Goal: Task Accomplishment & Management: Use online tool/utility

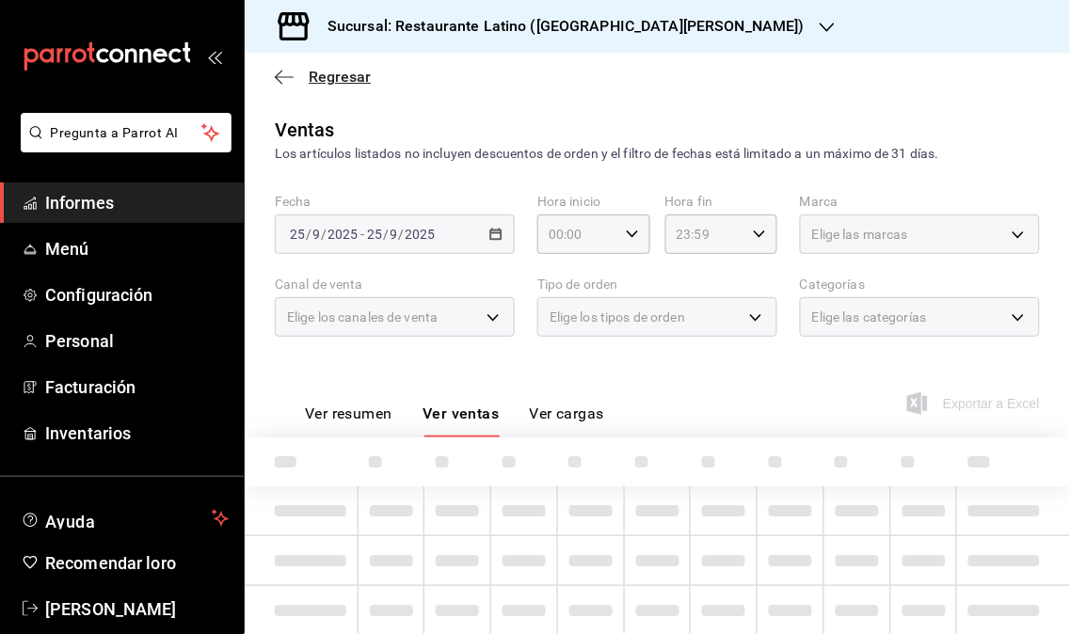
click at [307, 70] on span "Regresar" at bounding box center [323, 77] width 96 height 18
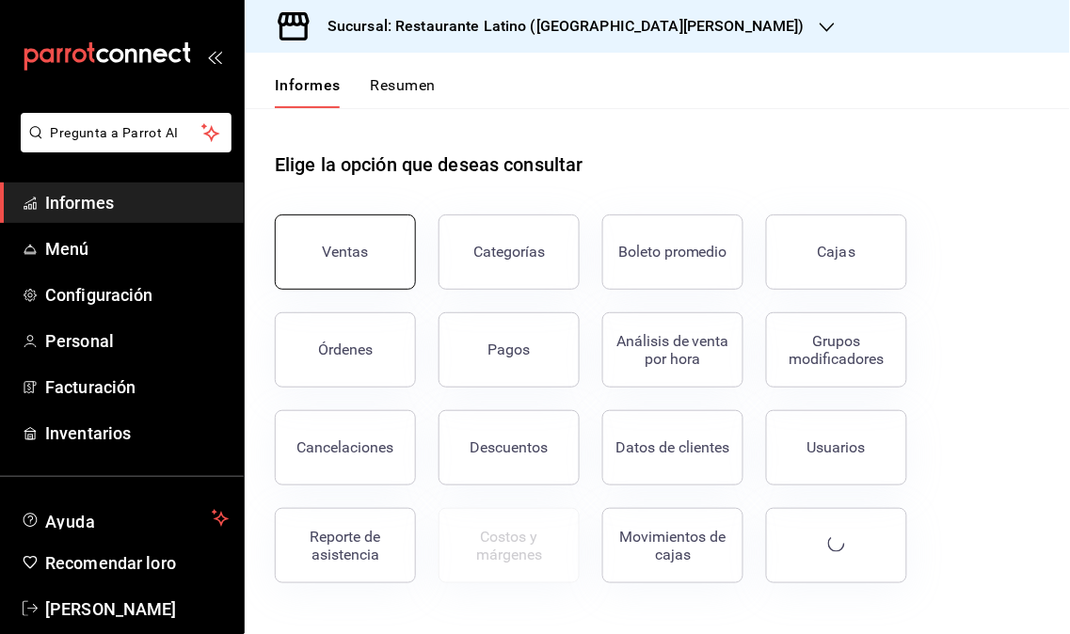
click at [360, 218] on button "Ventas" at bounding box center [345, 252] width 141 height 75
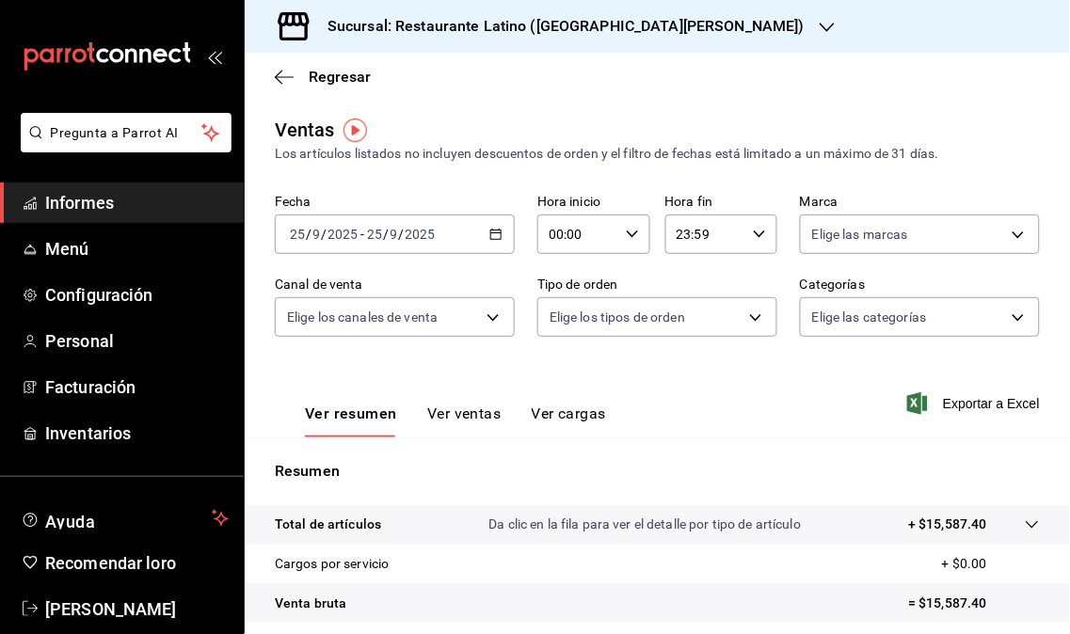
click at [820, 25] on icon "button" at bounding box center [827, 27] width 15 height 15
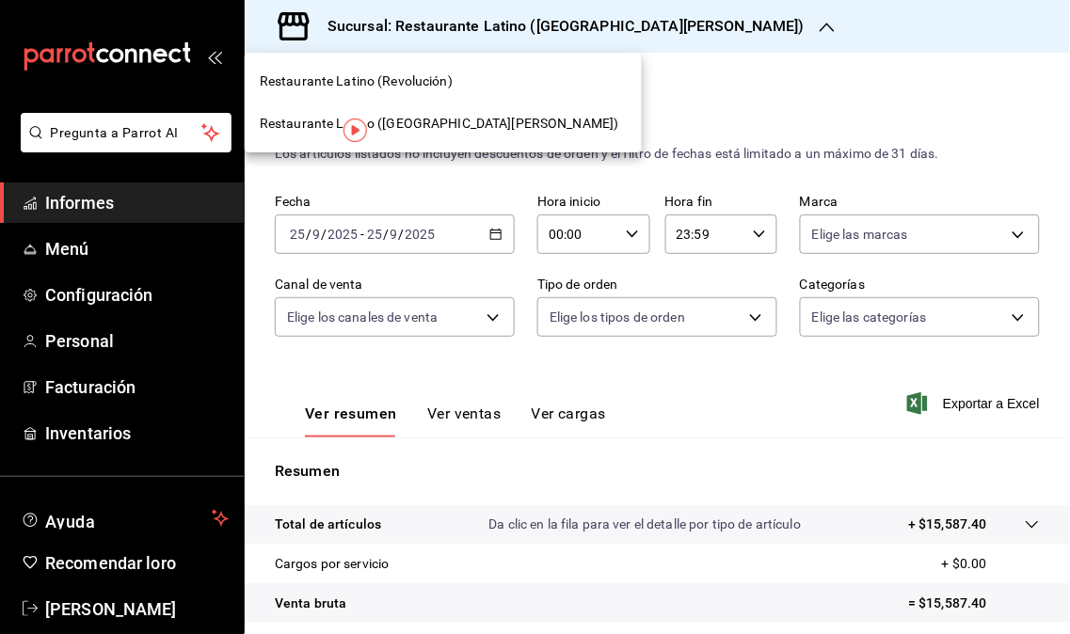
click at [449, 78] on font "Restaurante Latino (Revolución)" at bounding box center [356, 80] width 193 height 15
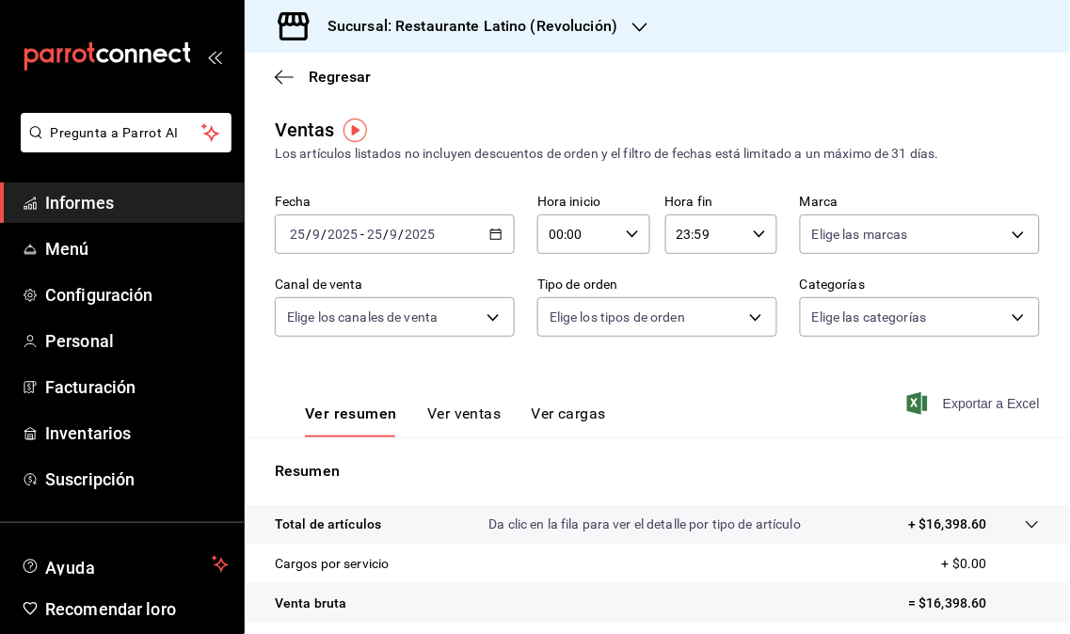
click at [949, 399] on font "Exportar a Excel" at bounding box center [991, 403] width 97 height 15
click at [949, 399] on div "Exportar a Excel" at bounding box center [977, 403] width 125 height 17
